Goal: Check status

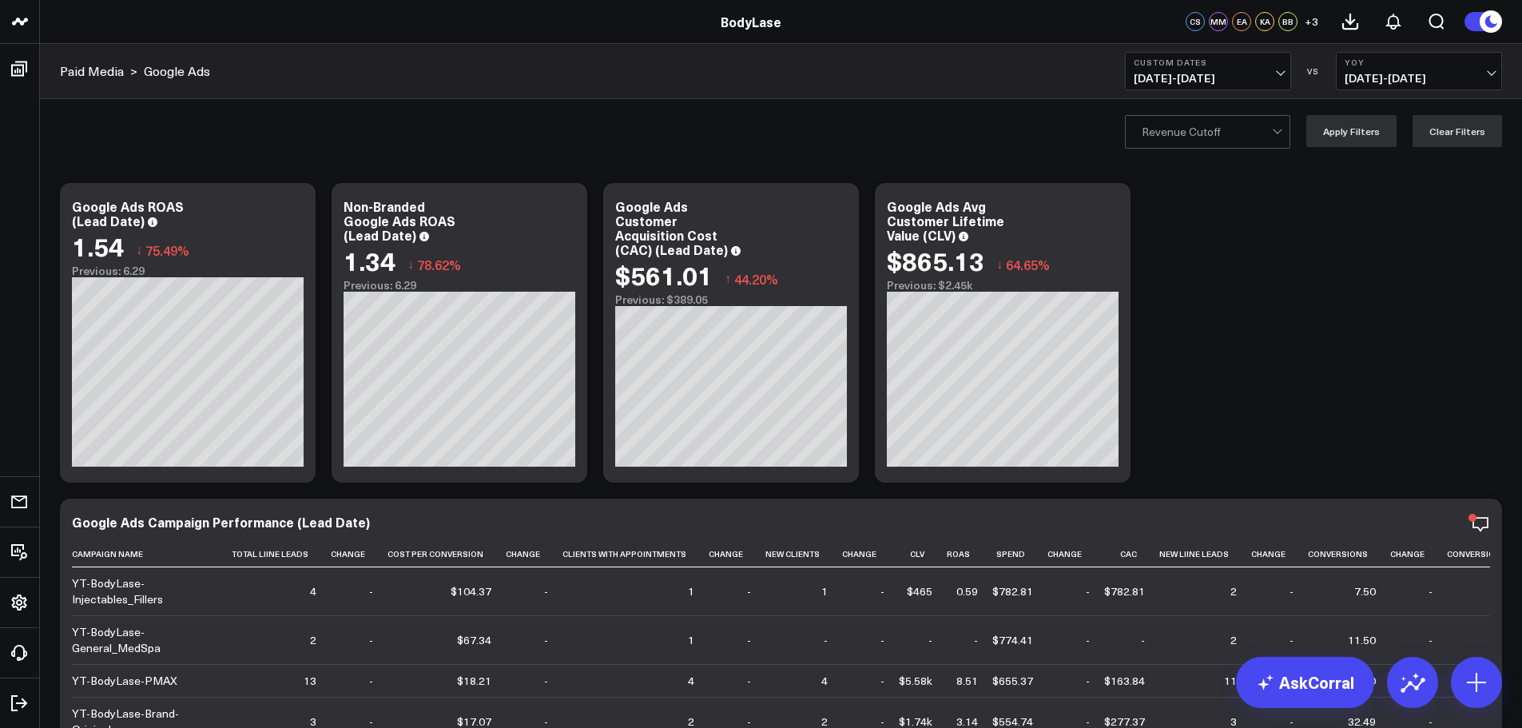
click at [1250, 58] on b "Custom Dates" at bounding box center [1208, 63] width 149 height 10
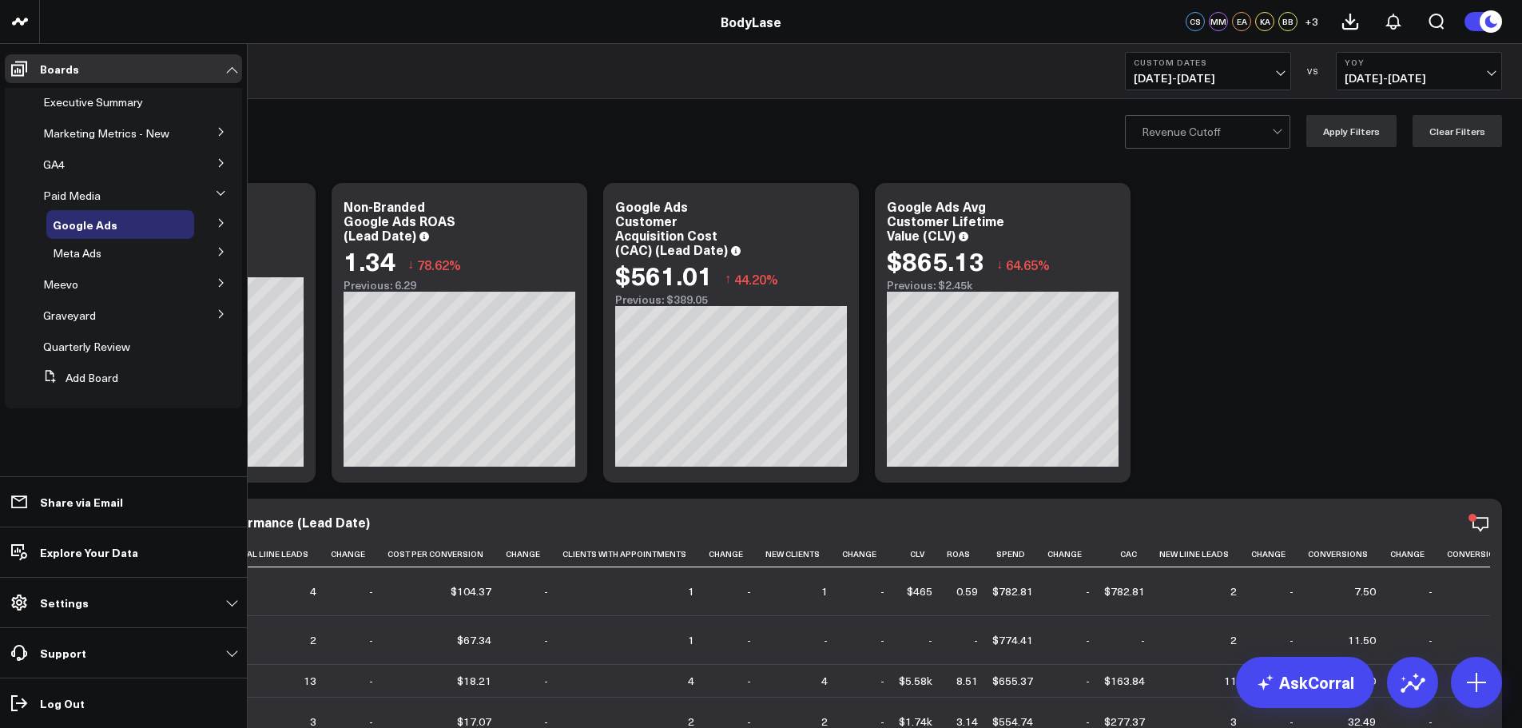
click at [217, 288] on icon at bounding box center [222, 283] width 10 height 10
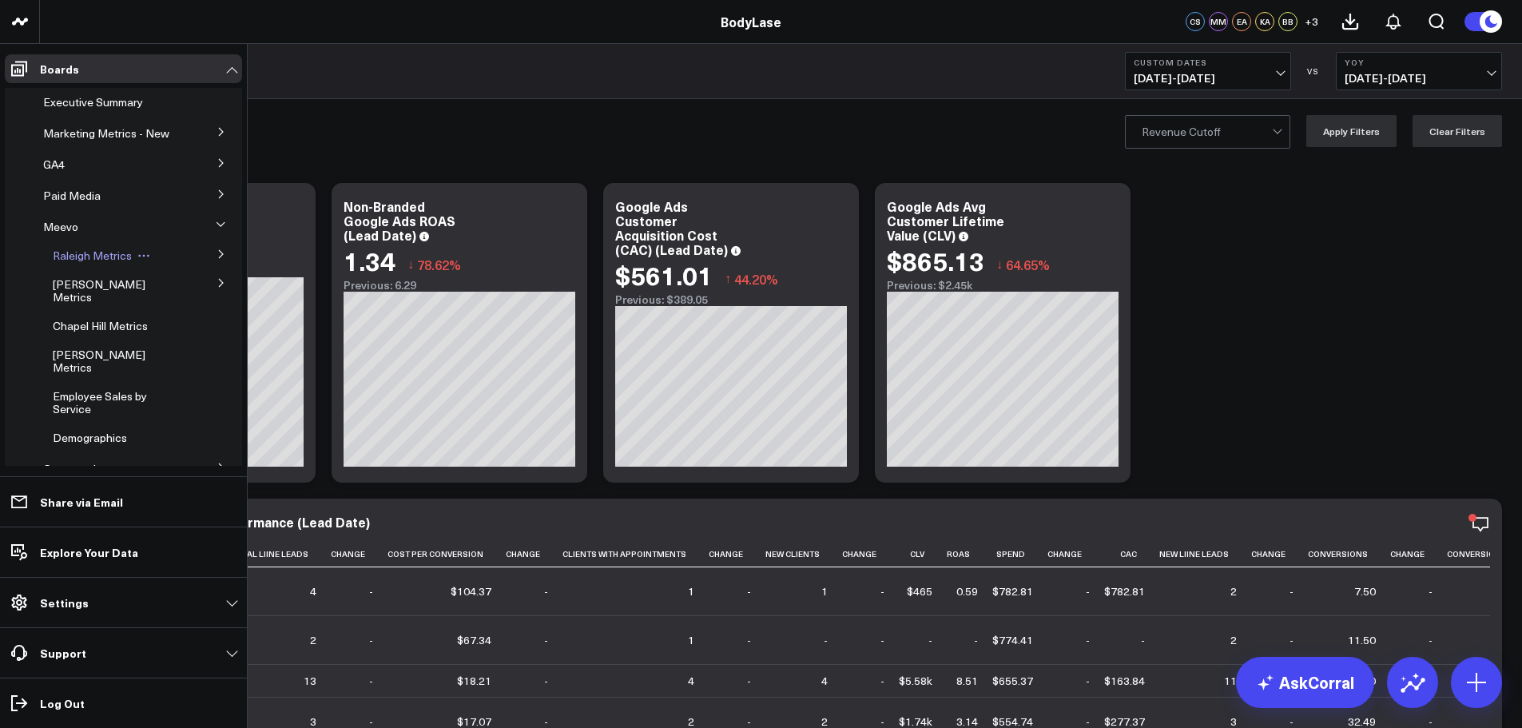
click at [81, 263] on span "Raleigh Metrics" at bounding box center [92, 255] width 79 height 15
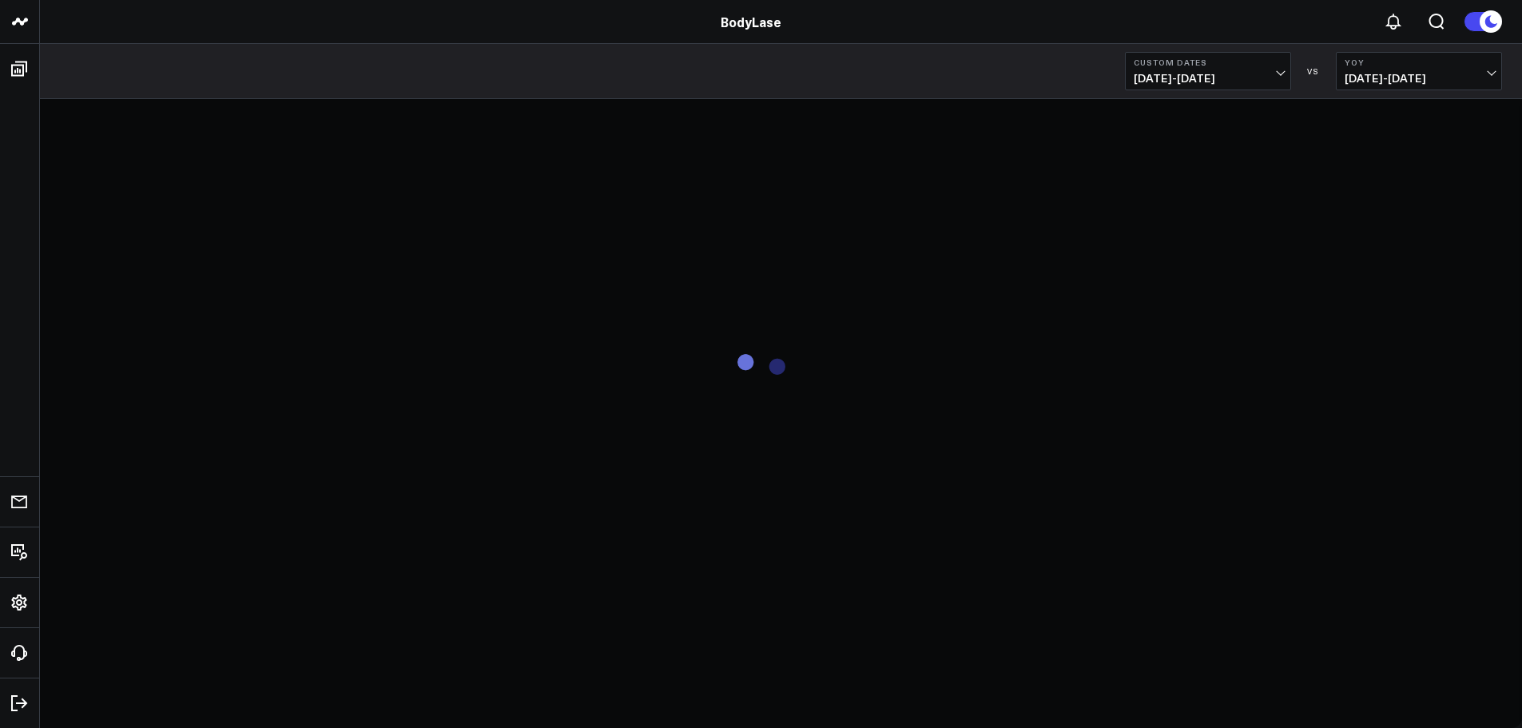
click at [1211, 78] on span "[DATE] - [DATE]" at bounding box center [1208, 78] width 149 height 13
click at [1283, 65] on button "Custom Dates [DATE] - [DATE]" at bounding box center [1208, 71] width 166 height 38
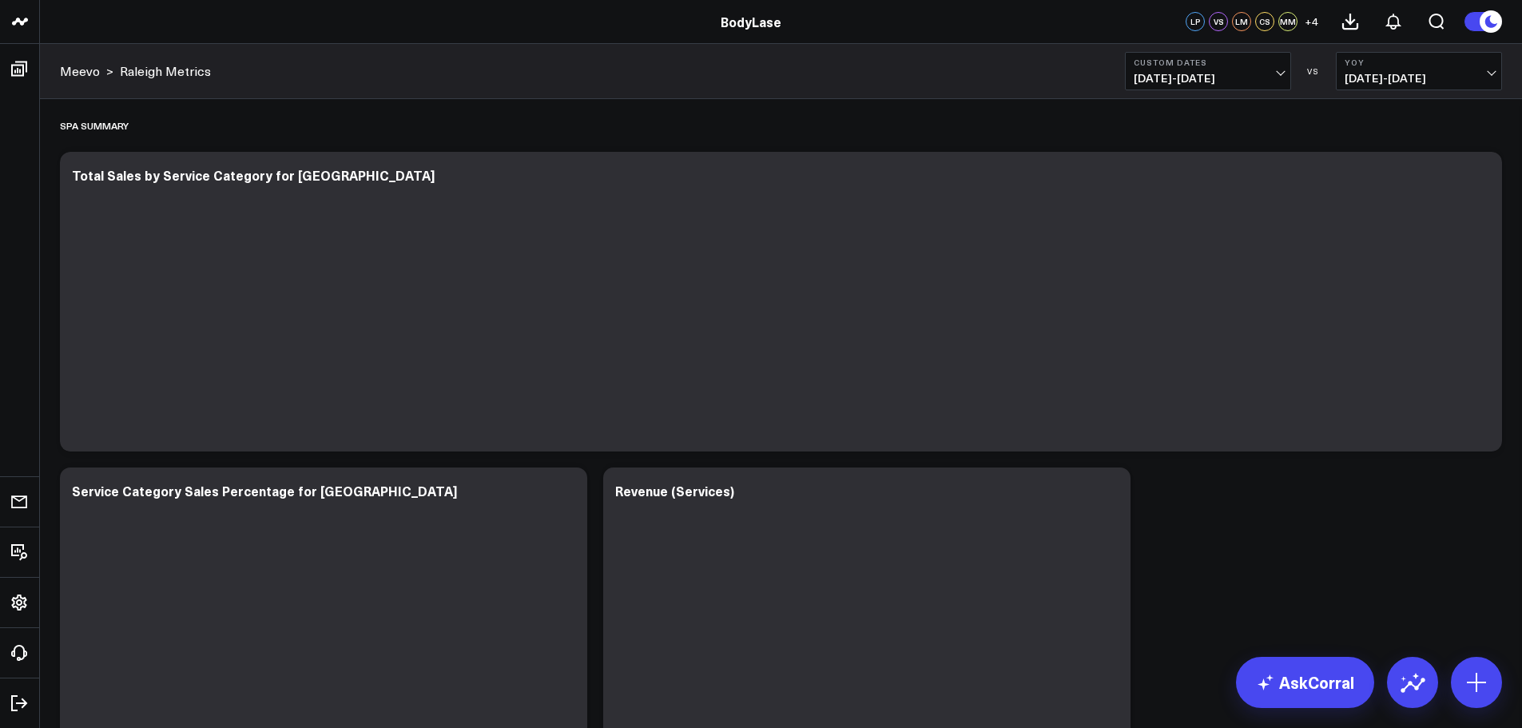
click at [1277, 72] on span "[DATE] - [DATE]" at bounding box center [1208, 78] width 149 height 13
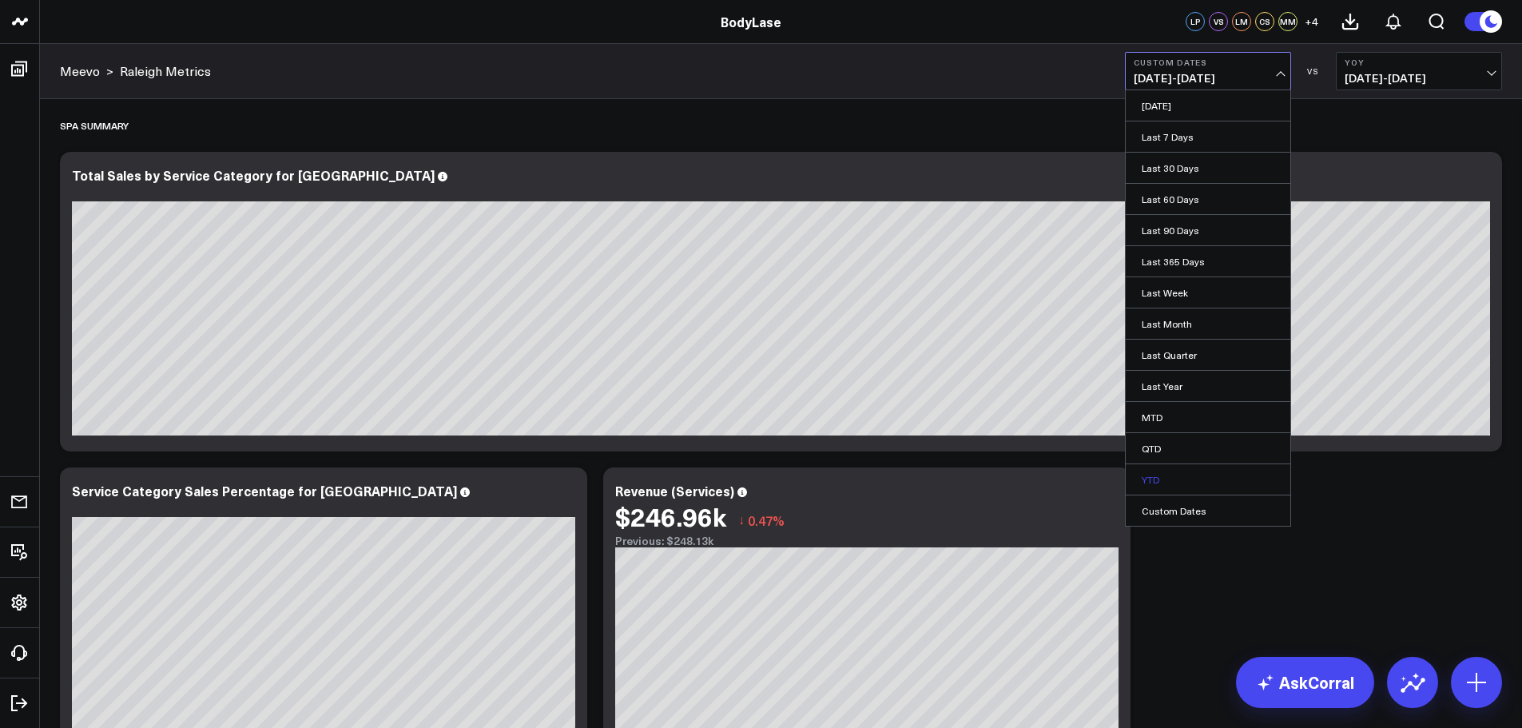
click at [1170, 471] on link "YTD" at bounding box center [1208, 479] width 165 height 30
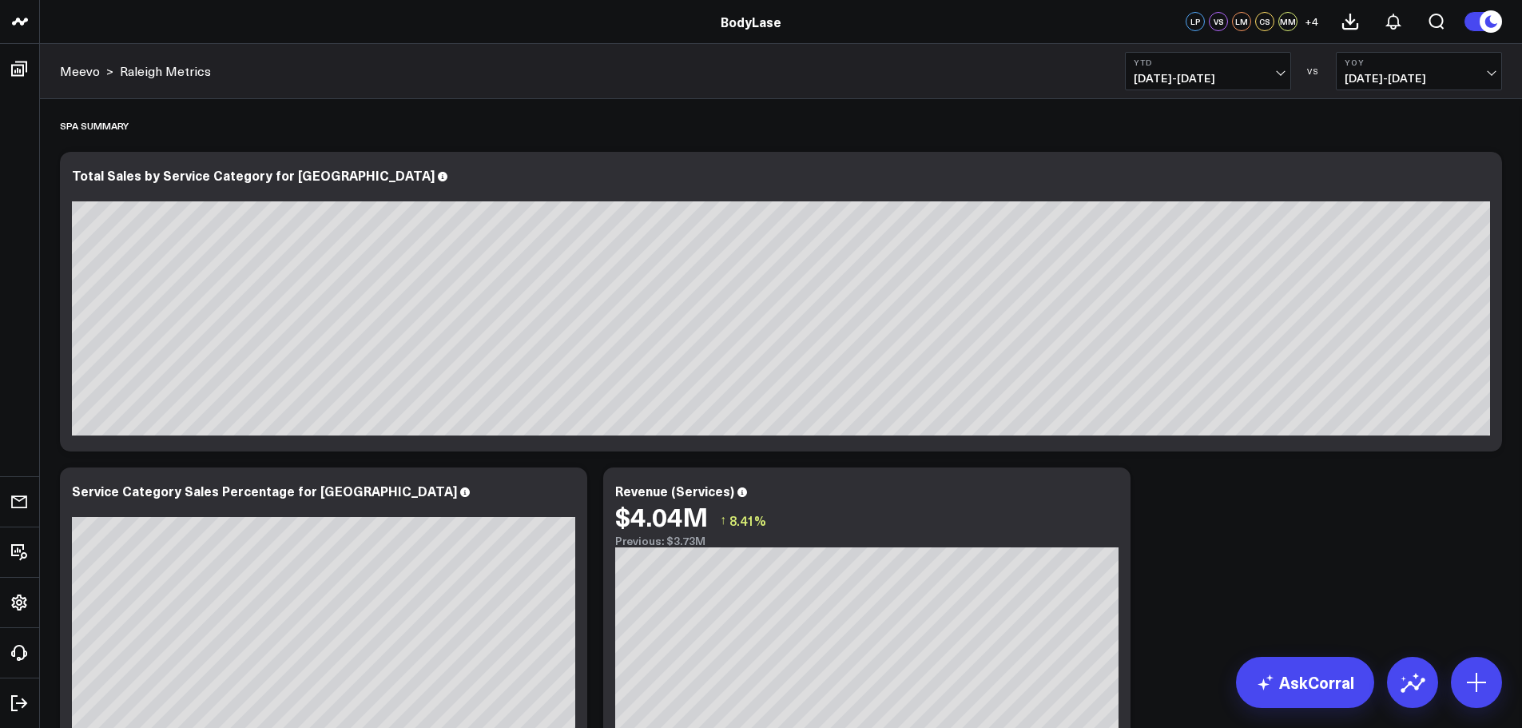
click at [1223, 74] on span "[DATE] - [DATE]" at bounding box center [1208, 78] width 149 height 13
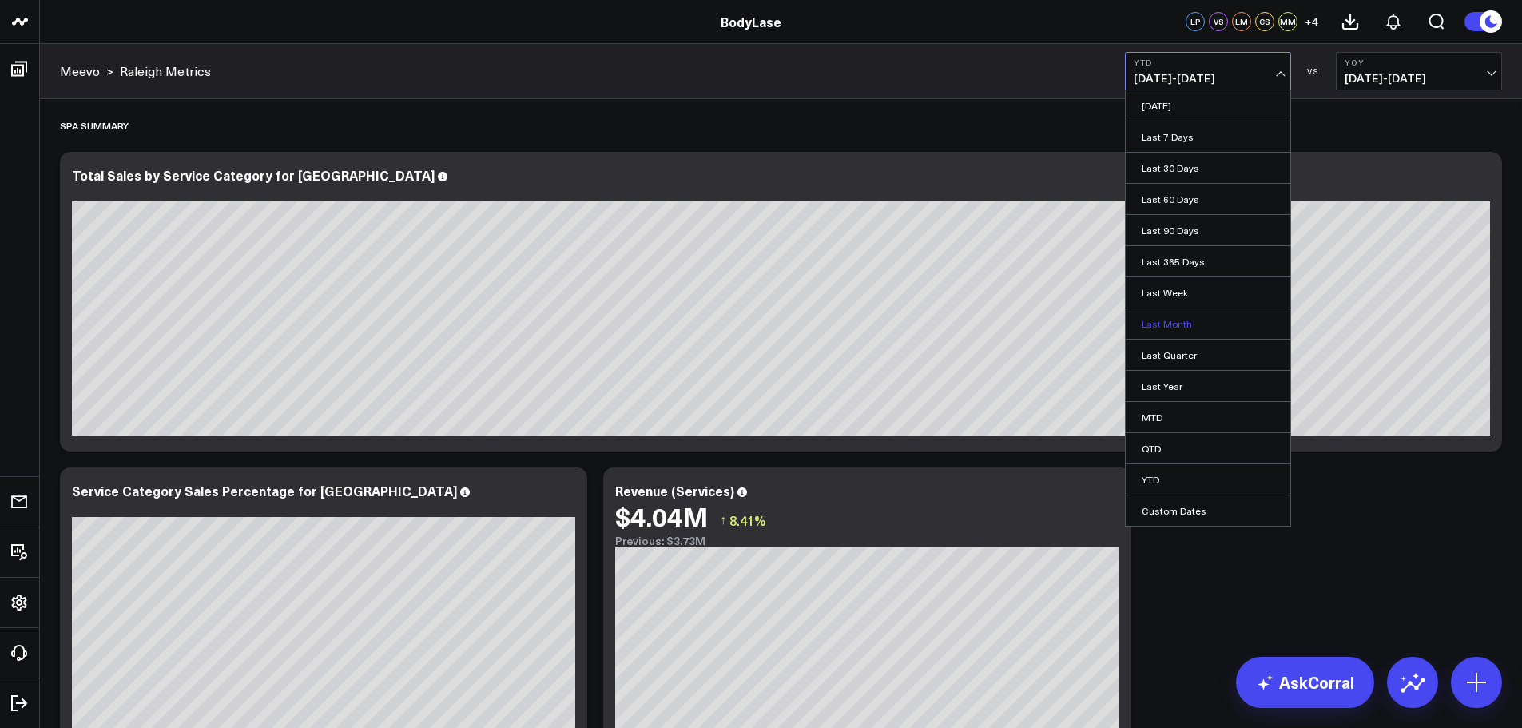
click at [1178, 322] on link "Last Month" at bounding box center [1208, 323] width 165 height 30
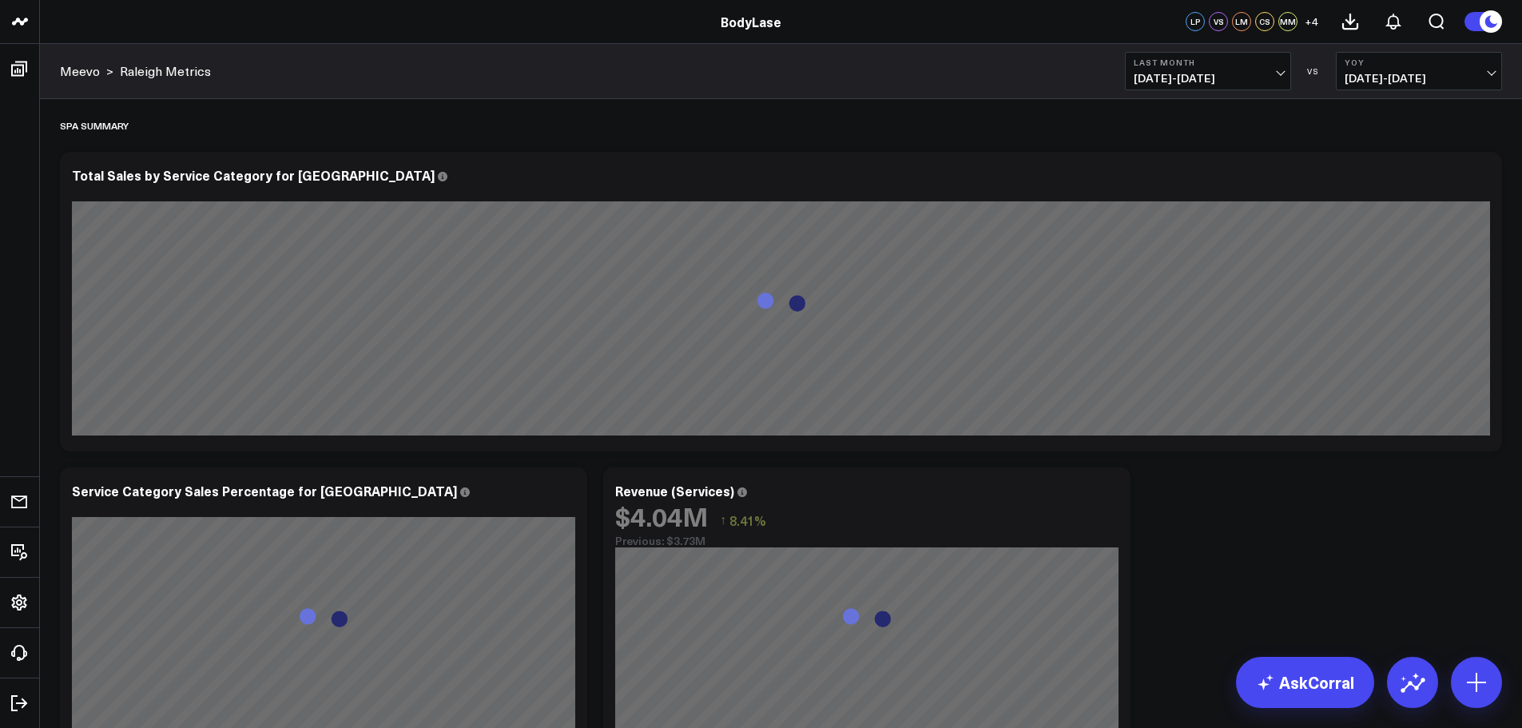
click at [1393, 84] on span "[DATE] - [DATE]" at bounding box center [1419, 78] width 149 height 13
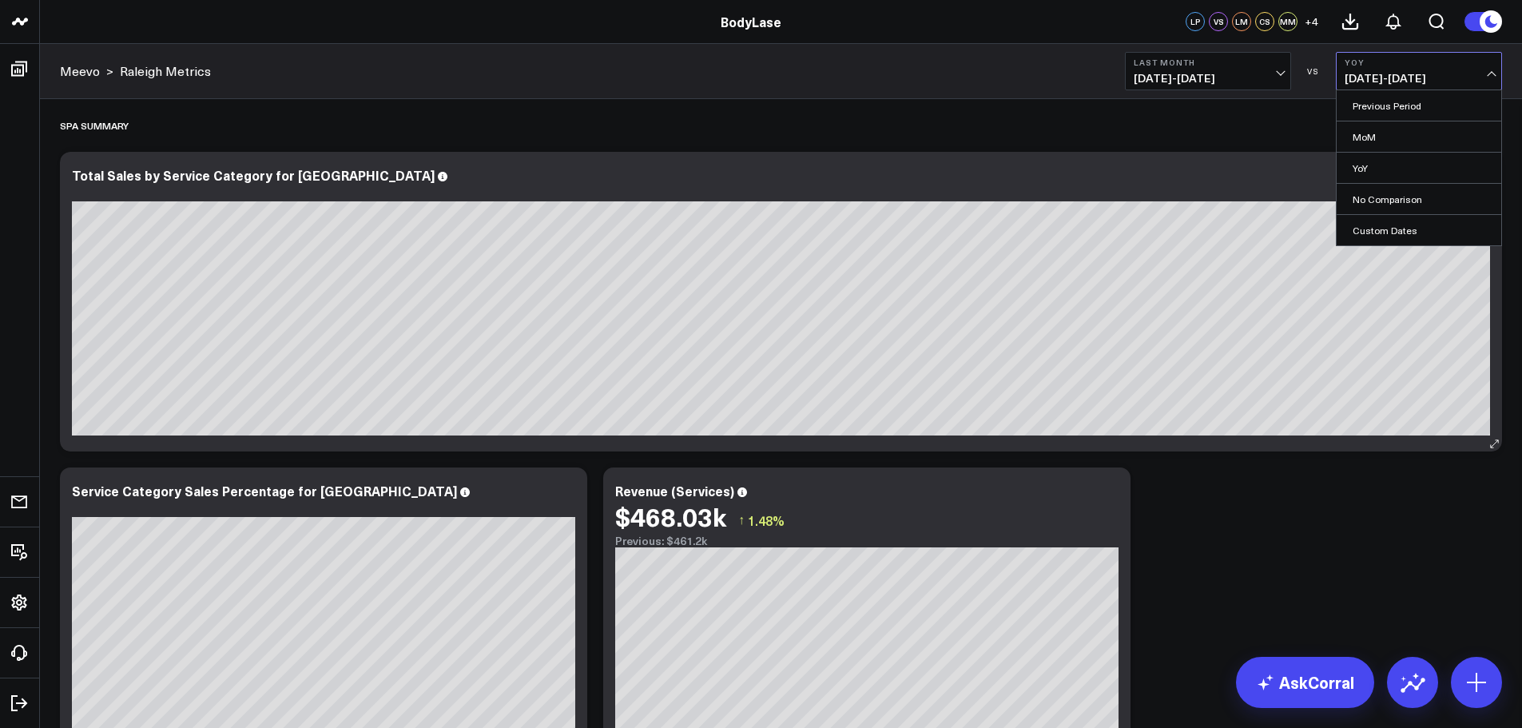
click at [1190, 127] on div "Spa Summary" at bounding box center [781, 125] width 1442 height 37
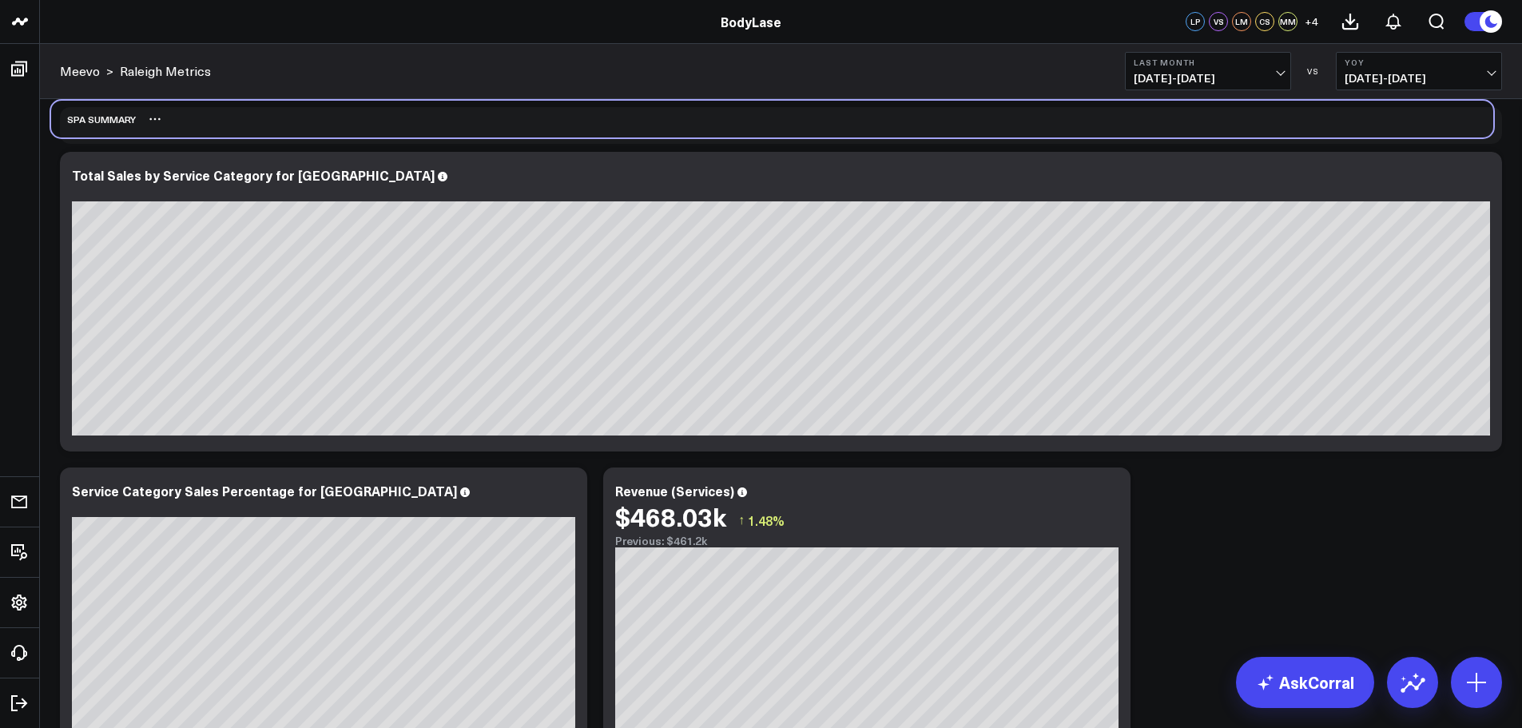
click at [1181, 121] on div "Spa Summary" at bounding box center [772, 119] width 1442 height 37
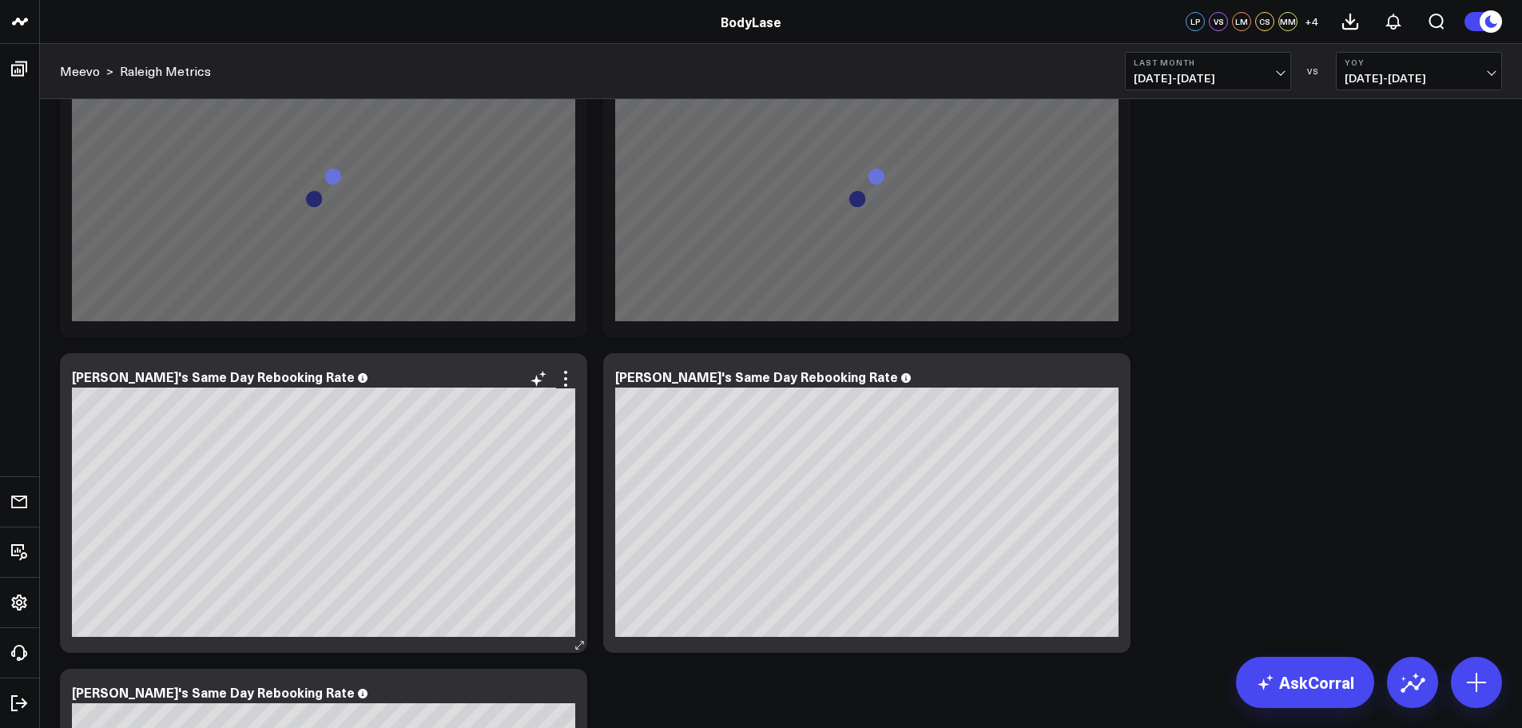
scroll to position [10658, 0]
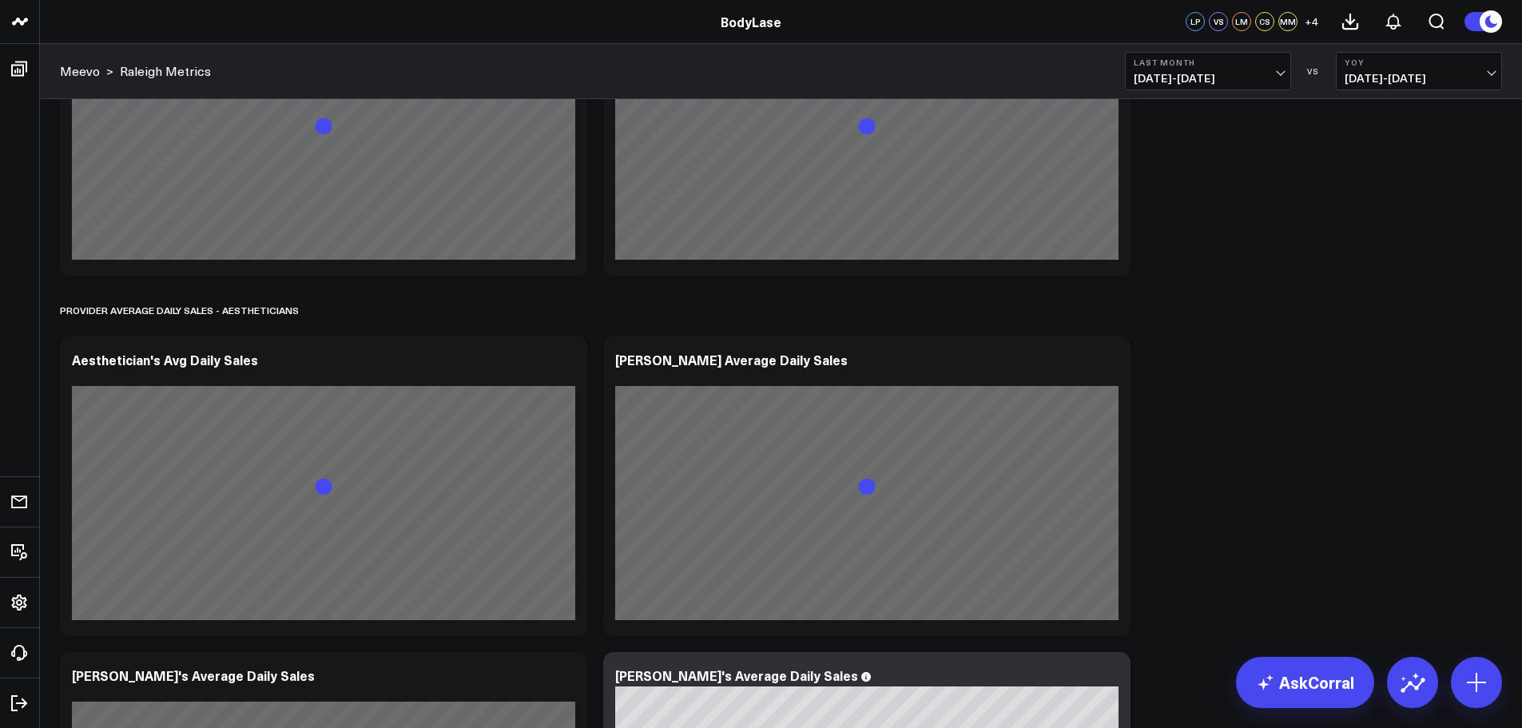
scroll to position [1750, 0]
